Goal: Information Seeking & Learning: Learn about a topic

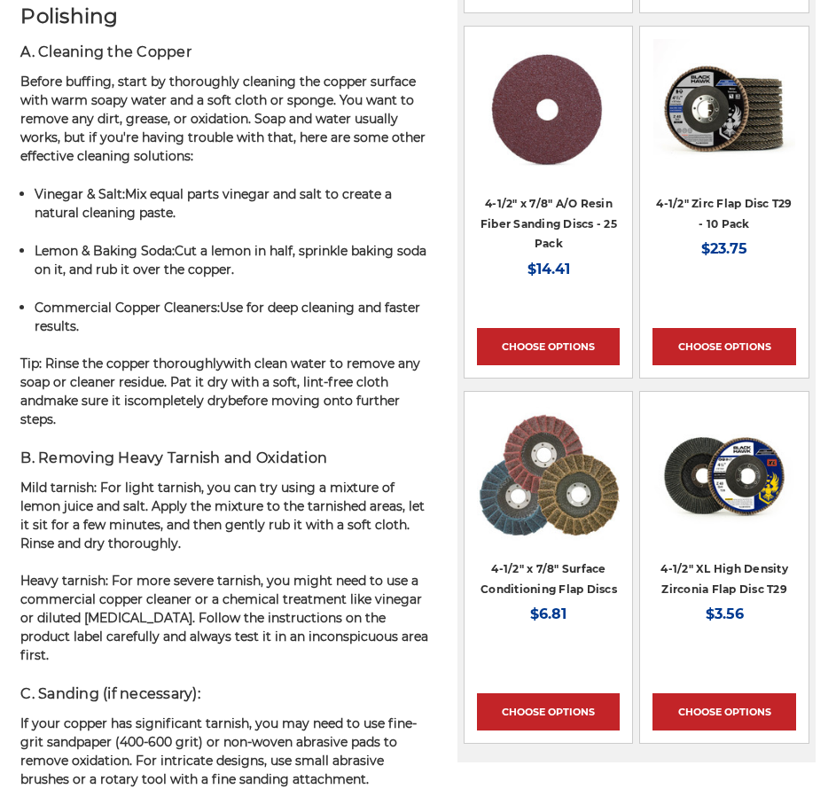
scroll to position [1876, 0]
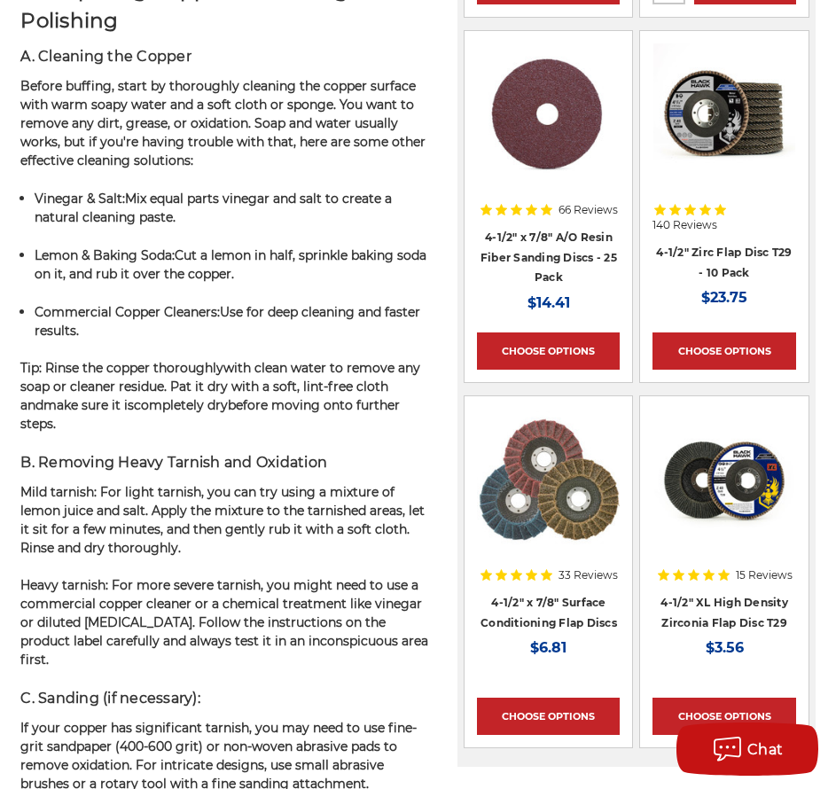
drag, startPoint x: 121, startPoint y: 126, endPoint x: 184, endPoint y: 330, distance: 213.6
click at [175, 337] on p "Commercial Copper Cleaners : Use for deep cleaning and faster results." at bounding box center [234, 321] width 398 height 37
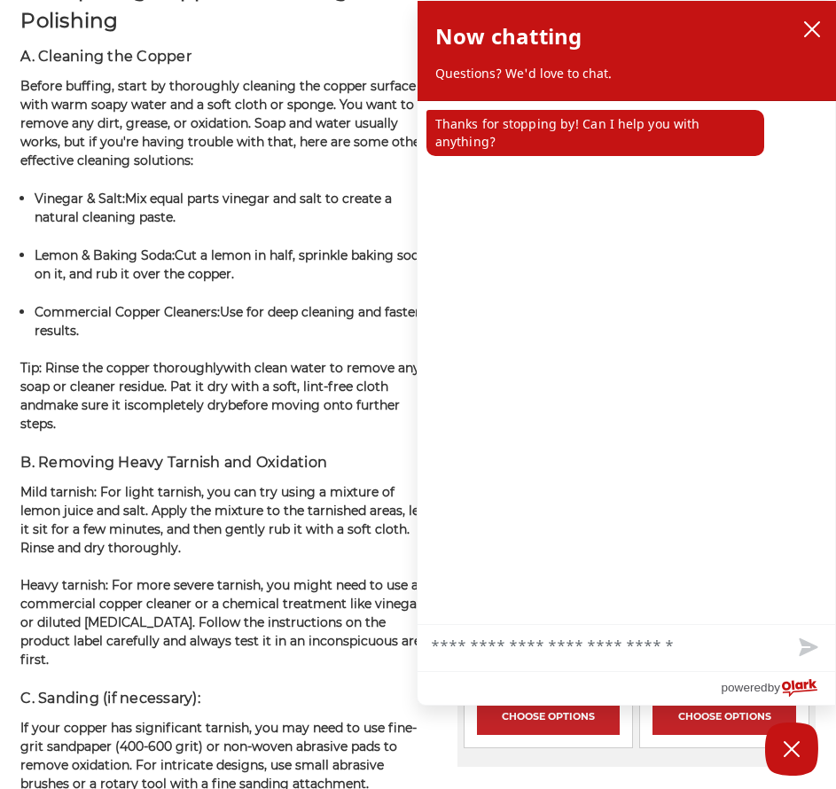
scroll to position [1187, 0]
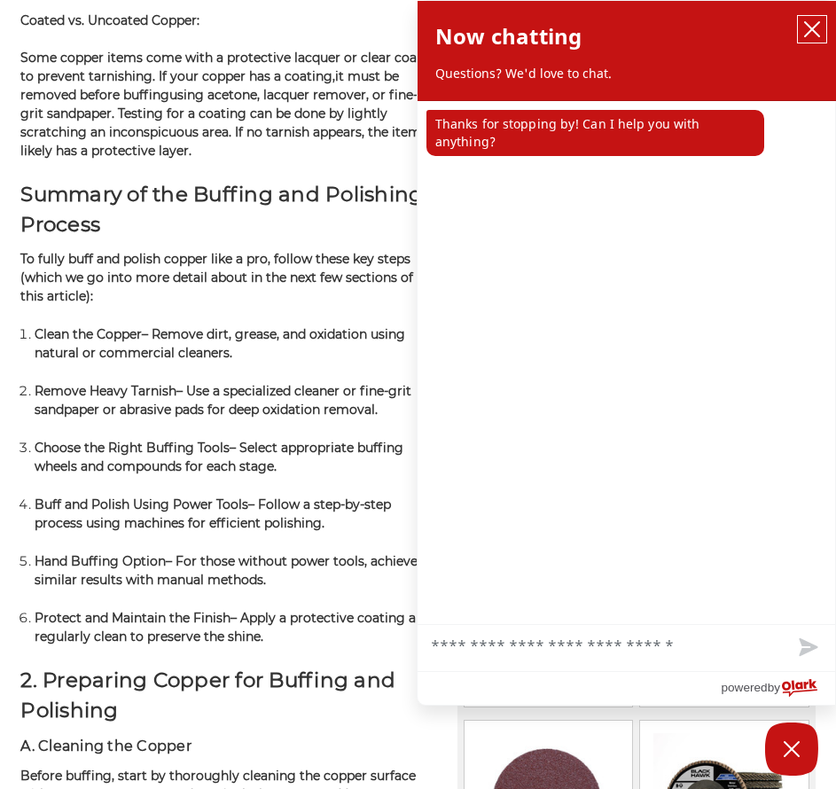
click at [814, 22] on icon "close chatbox" at bounding box center [812, 29] width 18 height 18
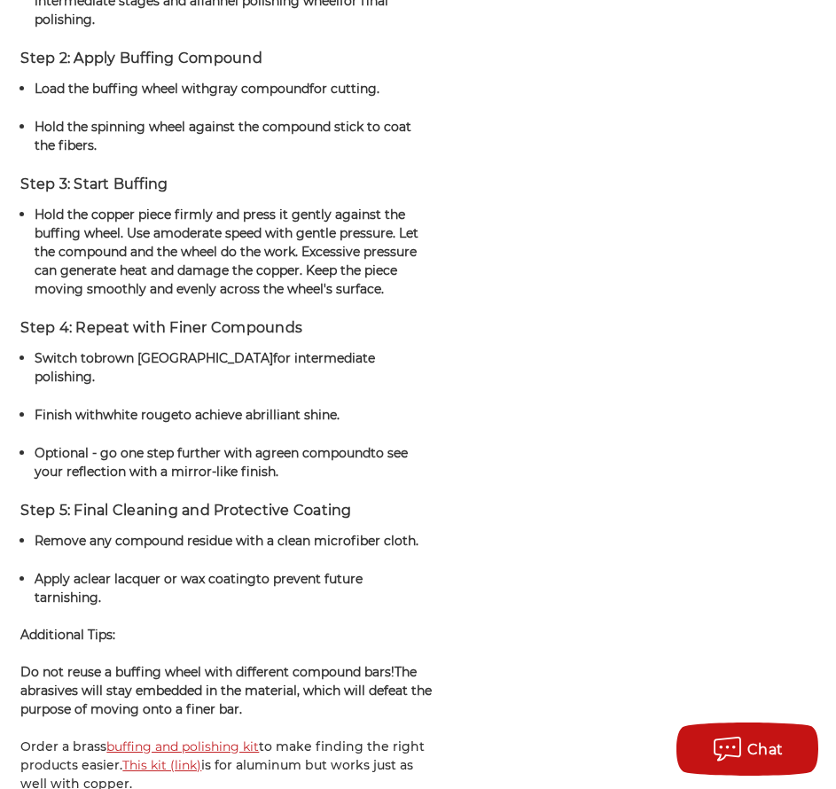
scroll to position [4352, 0]
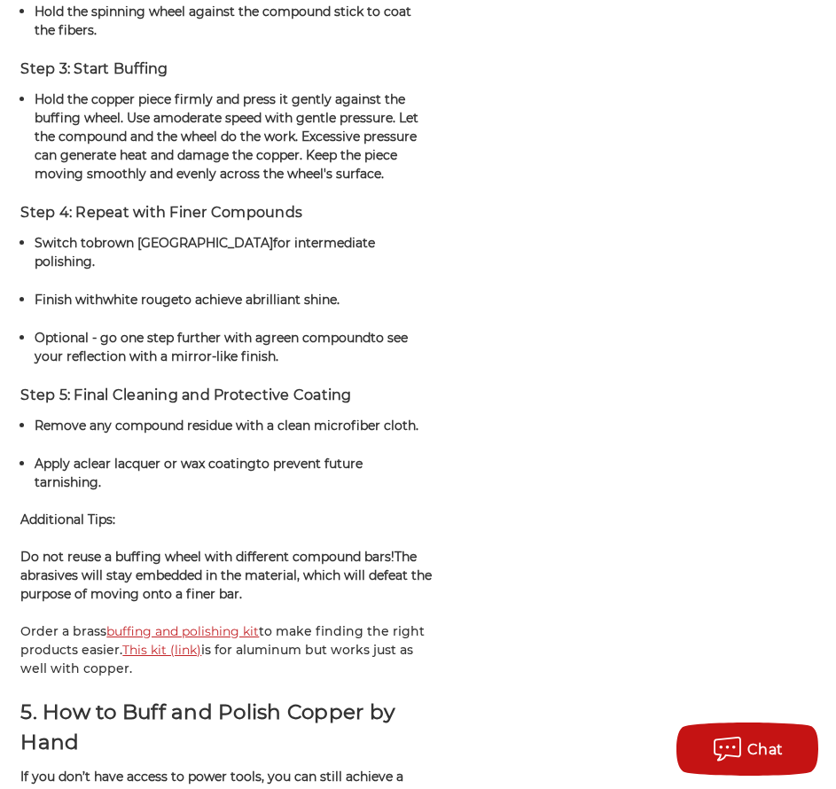
click at [224, 623] on link "buffing and polishing kit" at bounding box center [182, 631] width 152 height 16
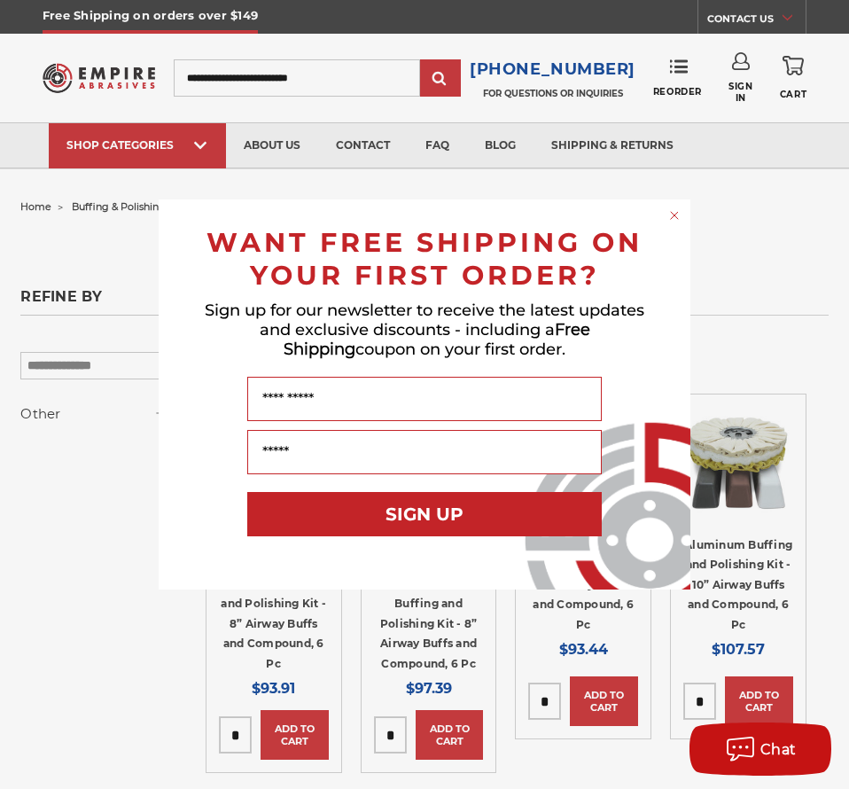
click at [672, 217] on circle "Close dialog" at bounding box center [674, 215] width 17 height 17
